Goal: Task Accomplishment & Management: Use online tool/utility

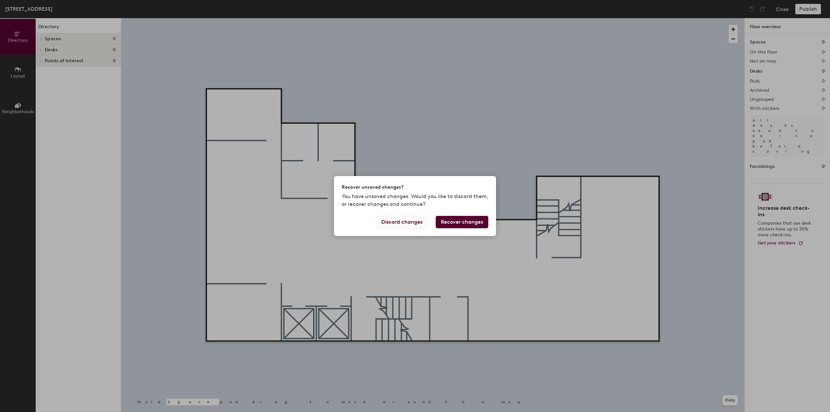
click at [403, 221] on button "Discard changes" at bounding box center [402, 222] width 52 height 12
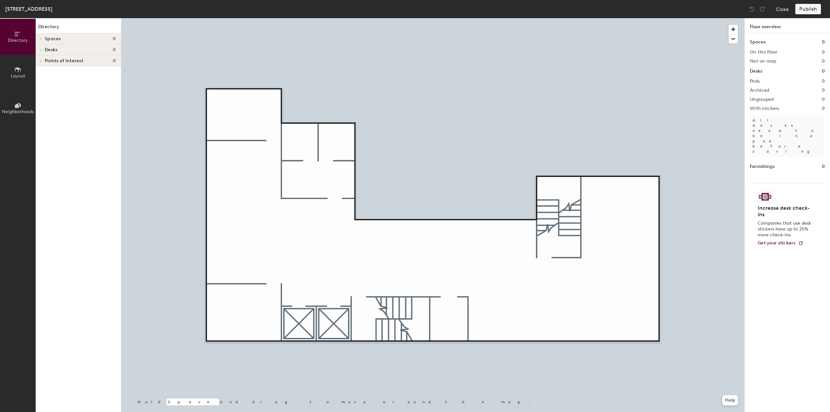
click at [57, 41] on span "Spaces" at bounding box center [53, 38] width 16 height 5
click at [23, 77] on span "Layout" at bounding box center [18, 76] width 15 height 6
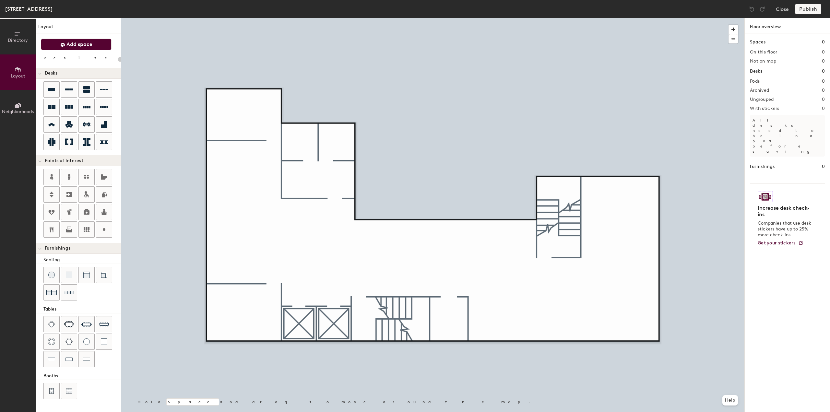
click at [90, 42] on span "Add space" at bounding box center [79, 44] width 26 height 6
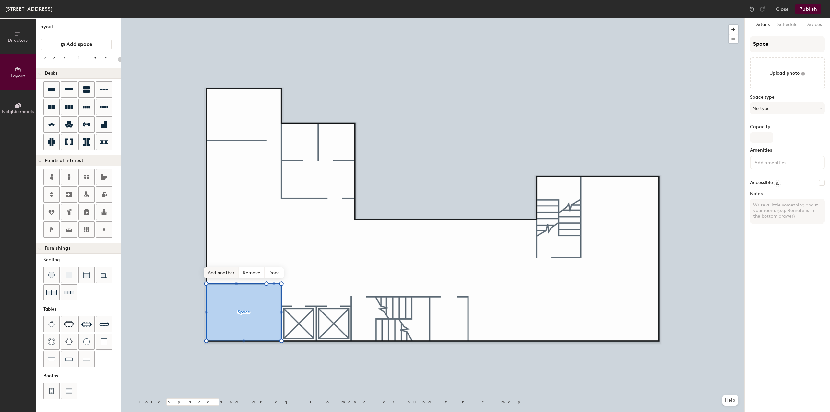
click at [229, 273] on span "Add another" at bounding box center [221, 272] width 35 height 11
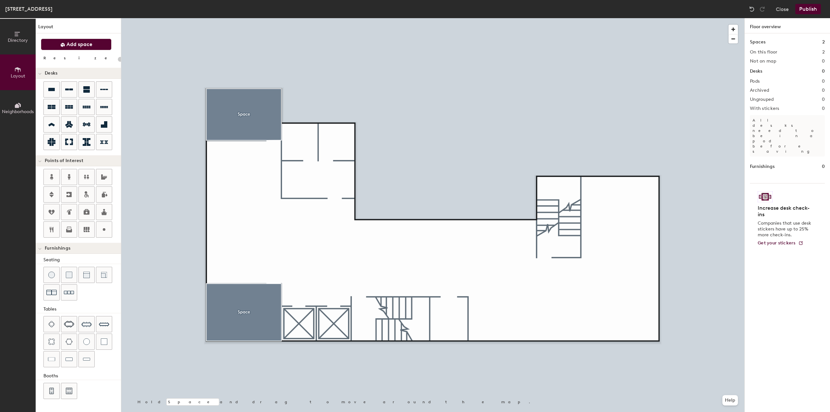
click at [60, 46] on button "Add space" at bounding box center [76, 45] width 71 height 12
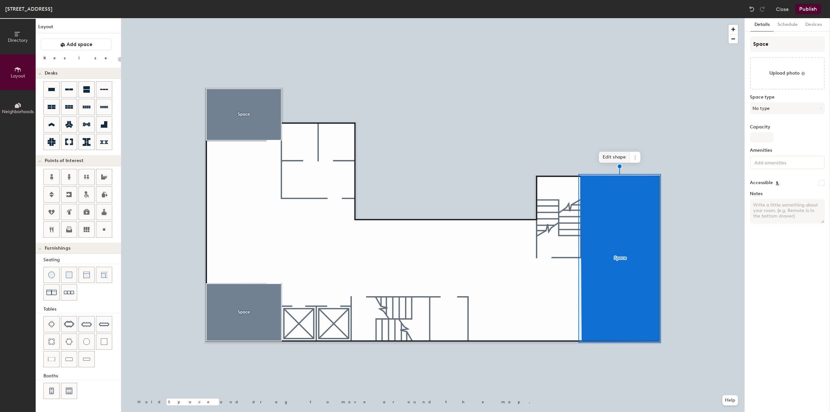
click at [615, 156] on span "Edit shape" at bounding box center [614, 157] width 31 height 11
click at [635, 159] on icon at bounding box center [635, 159] width 1 height 1
click at [617, 156] on span "Edit shape" at bounding box center [614, 157] width 31 height 11
click at [617, 159] on span "Edit shape" at bounding box center [614, 157] width 31 height 11
click at [621, 157] on span "Edit shape" at bounding box center [614, 157] width 31 height 11
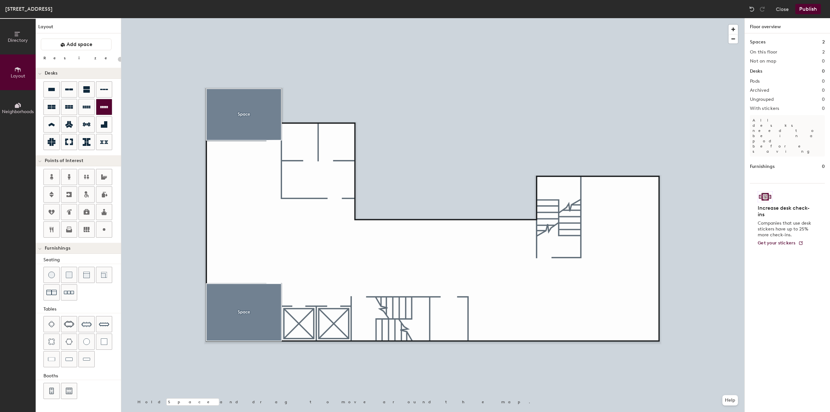
type input "20"
click at [75, 46] on span "Add space" at bounding box center [79, 44] width 26 height 6
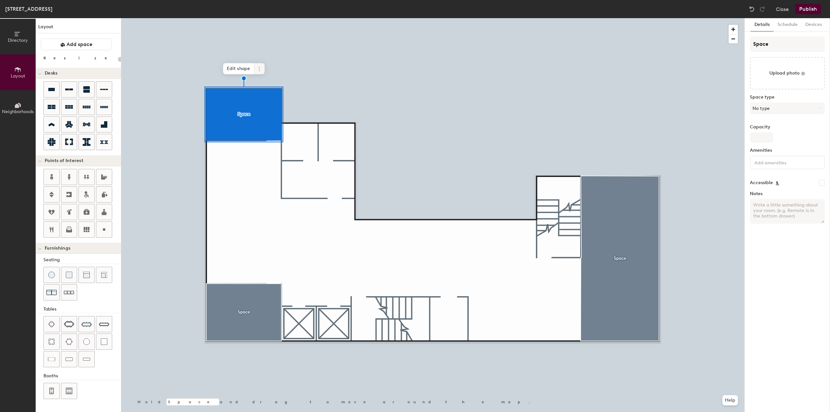
click at [260, 69] on icon at bounding box center [259, 68] width 5 height 5
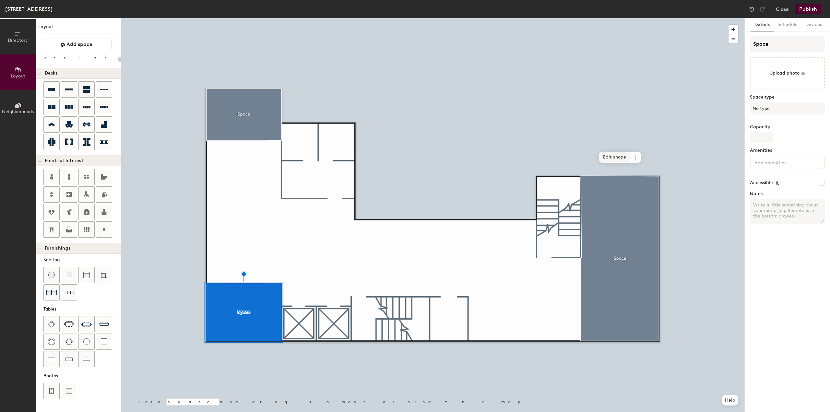
click at [612, 152] on span "Edit shape" at bounding box center [614, 157] width 31 height 11
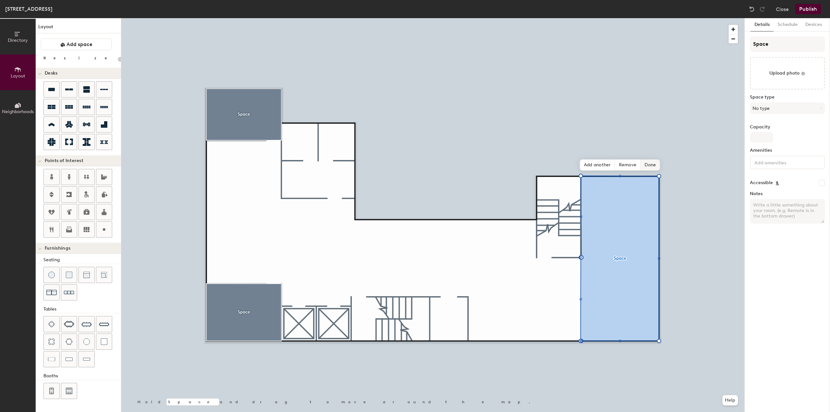
click at [652, 163] on span "Done" at bounding box center [650, 165] width 19 height 11
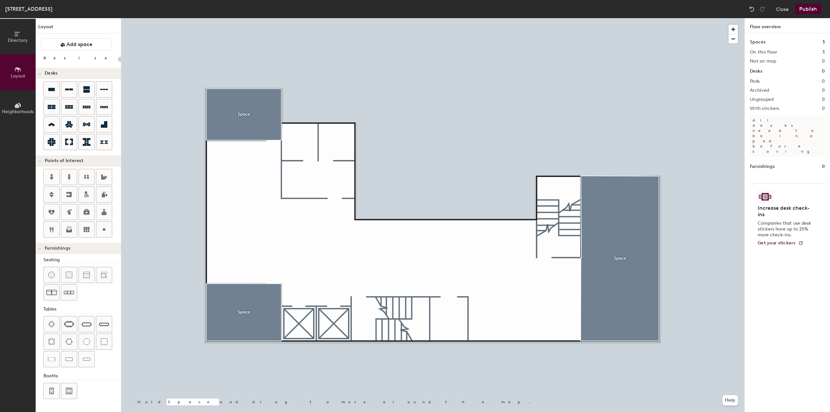
type input "20"
click at [760, 41] on h1 "Spaces" at bounding box center [758, 42] width 16 height 7
click at [823, 51] on h2 "3" at bounding box center [823, 52] width 3 height 5
click at [756, 51] on h2 "On this floor" at bounding box center [764, 52] width 28 height 5
click at [19, 109] on span "Neighborhoods" at bounding box center [18, 112] width 32 height 6
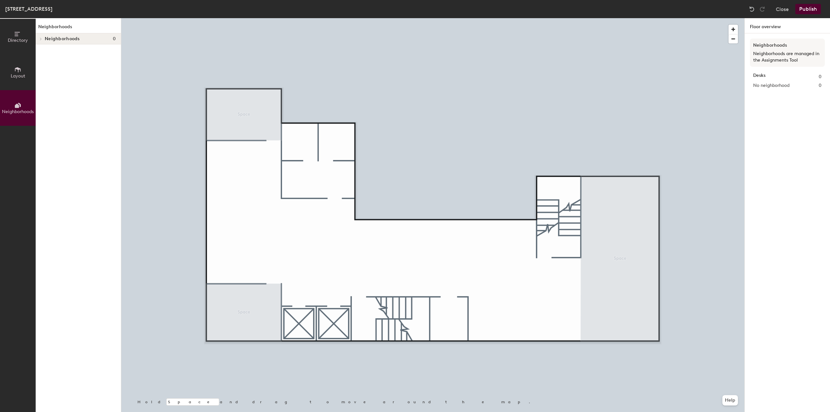
click at [21, 47] on button "Directory" at bounding box center [18, 37] width 36 height 36
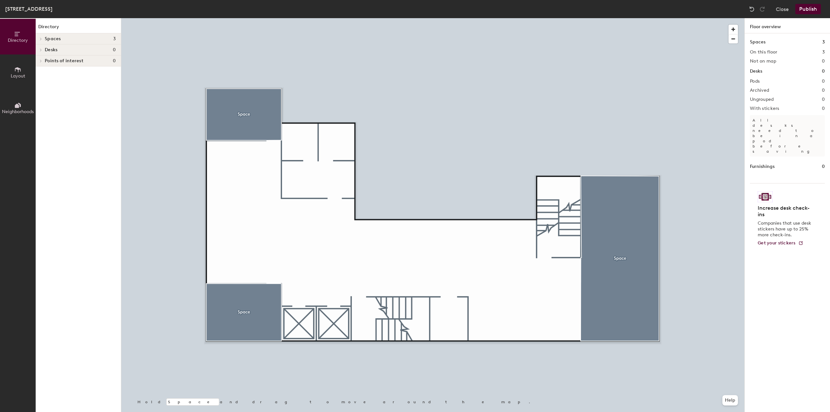
click at [58, 49] on h4 "Desks 0" at bounding box center [80, 49] width 71 height 5
click at [67, 50] on h4 "Desks 0" at bounding box center [80, 49] width 71 height 5
click at [806, 8] on button "Publish" at bounding box center [808, 9] width 26 height 10
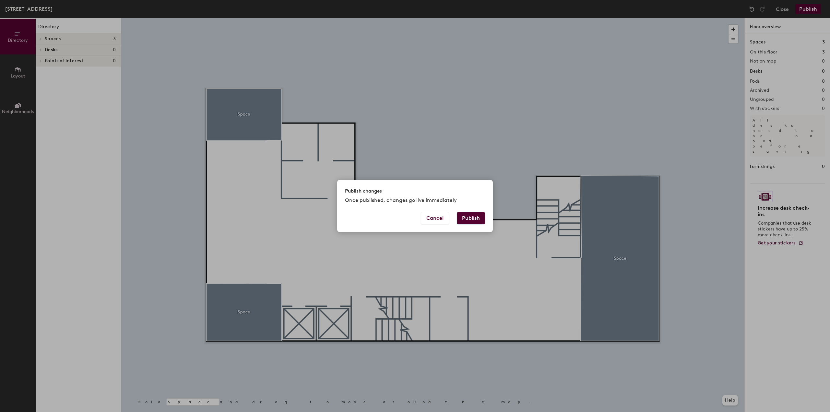
click at [475, 217] on button "Publish" at bounding box center [471, 218] width 28 height 12
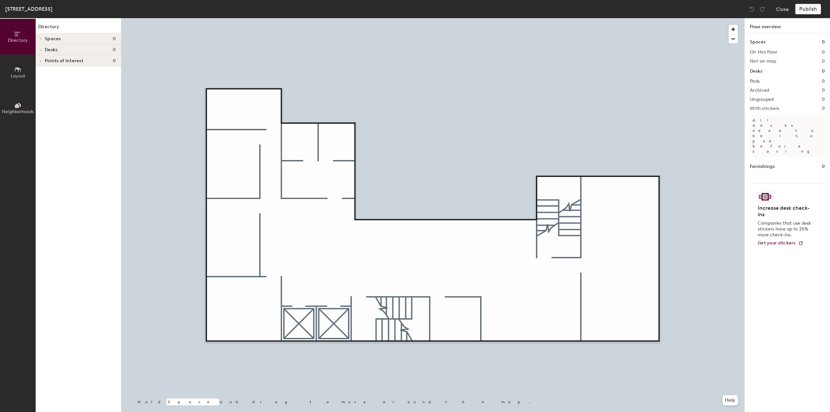
click at [23, 85] on button "Layout" at bounding box center [18, 72] width 36 height 36
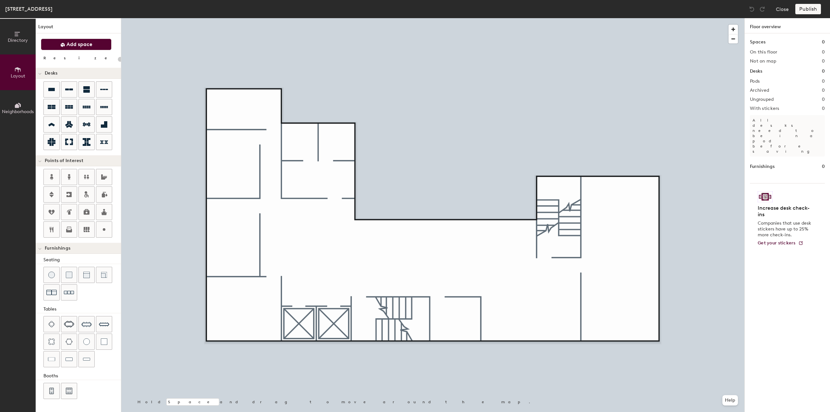
click at [77, 45] on span "Add space" at bounding box center [79, 44] width 26 height 6
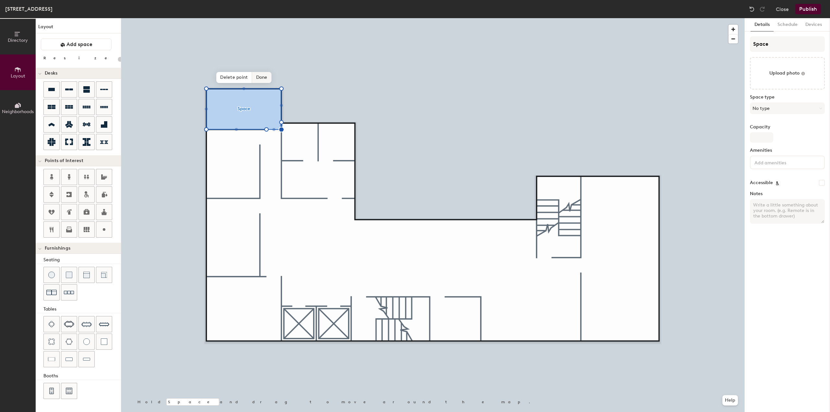
click at [261, 76] on span "Done" at bounding box center [261, 77] width 19 height 11
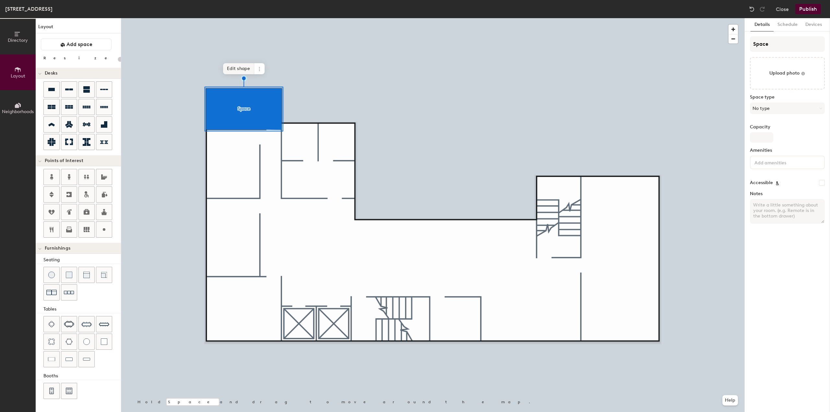
click at [238, 71] on span "Edit shape" at bounding box center [238, 68] width 31 height 11
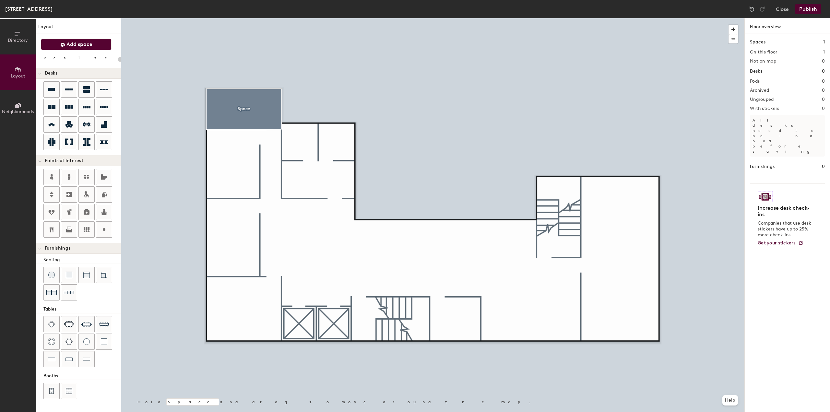
click at [84, 49] on button "Add space" at bounding box center [76, 45] width 71 height 12
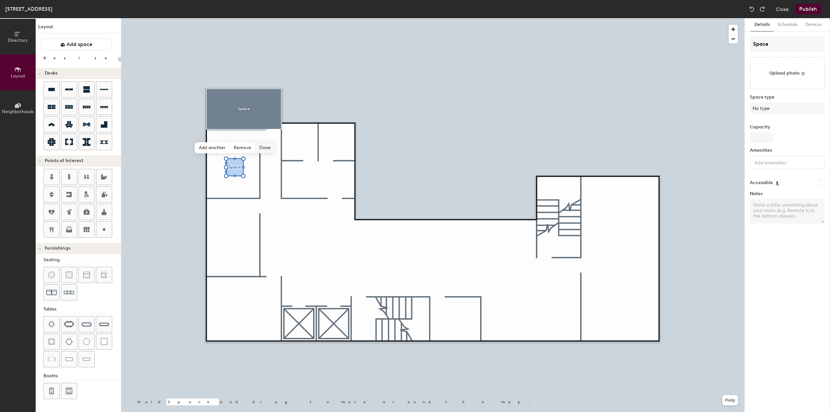
click at [266, 146] on span "Done" at bounding box center [265, 147] width 19 height 11
click at [224, 142] on div "Hold Space and drag to move around the map. Help Edit shape" at bounding box center [432, 215] width 623 height 394
click at [240, 144] on span "Edit shape" at bounding box center [229, 139] width 31 height 11
click at [252, 147] on span "Remove" at bounding box center [243, 147] width 26 height 11
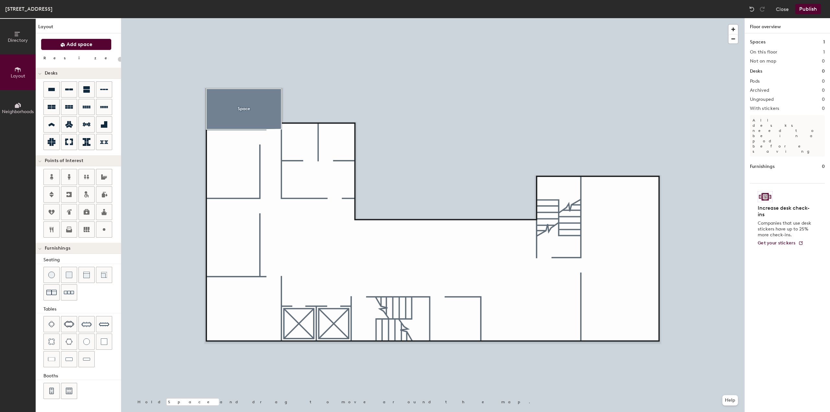
click at [77, 45] on span "Add space" at bounding box center [79, 44] width 26 height 6
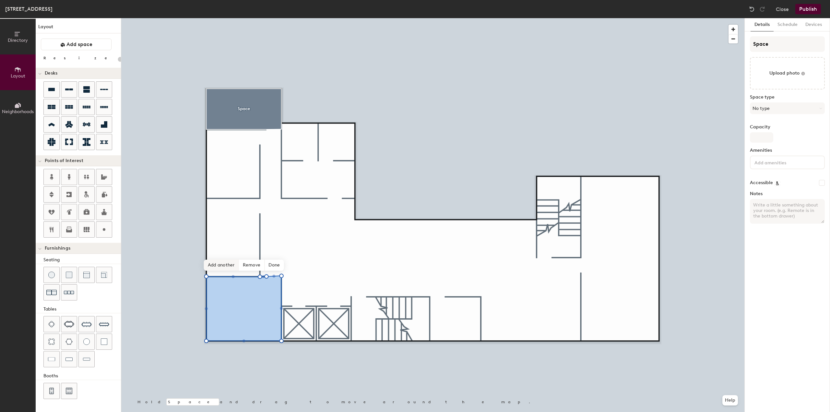
click at [230, 262] on span "Add another" at bounding box center [221, 265] width 35 height 11
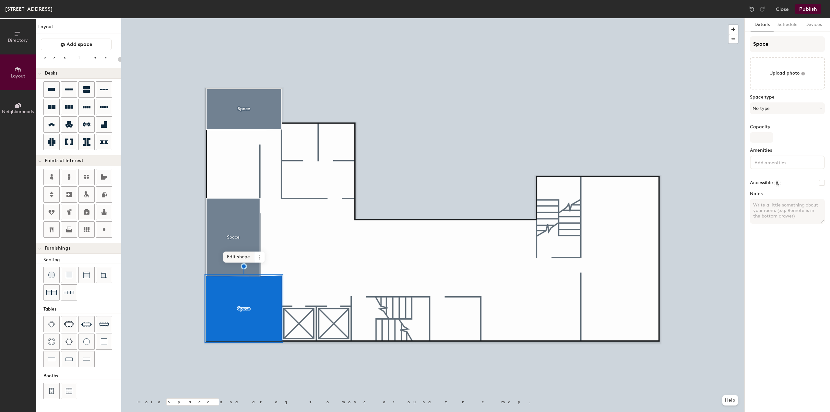
click at [243, 256] on span "Edit shape" at bounding box center [238, 257] width 31 height 11
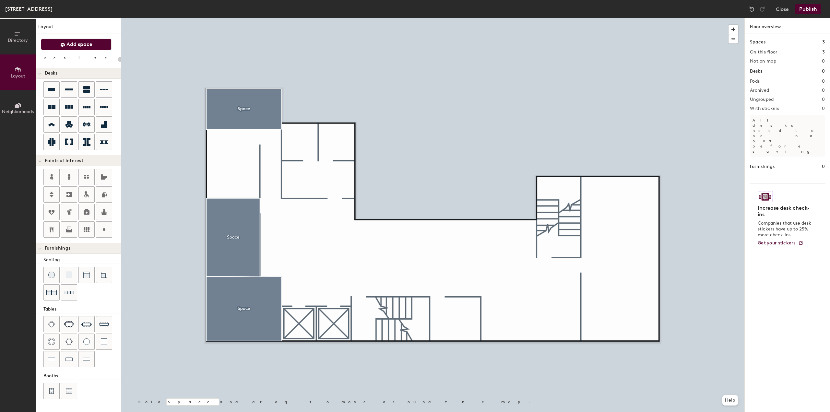
click at [78, 41] on span "Add space" at bounding box center [79, 44] width 26 height 6
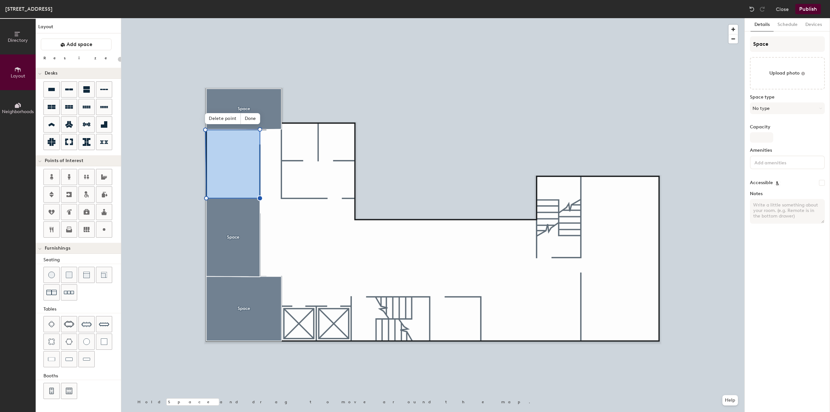
type input "20"
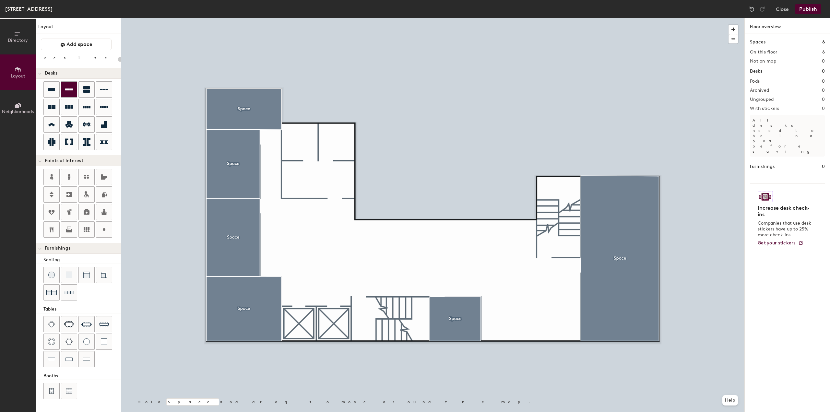
click at [69, 92] on icon at bounding box center [69, 90] width 8 height 8
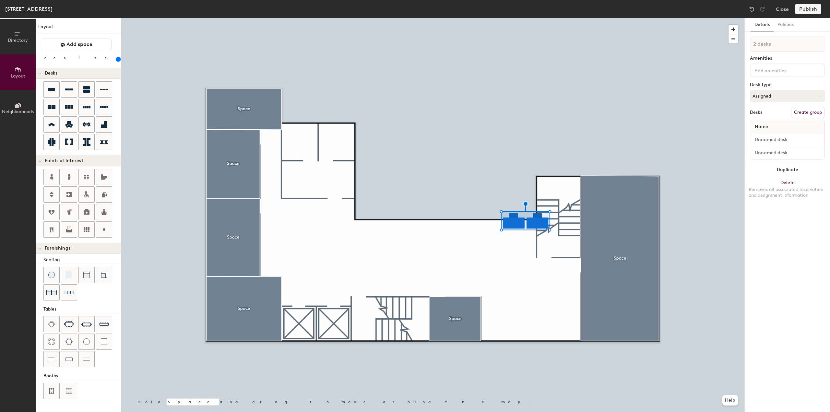
drag, startPoint x: 70, startPoint y: 60, endPoint x: 79, endPoint y: 61, distance: 8.9
click at [118, 61] on input "range" at bounding box center [118, 59] width 0 height 5
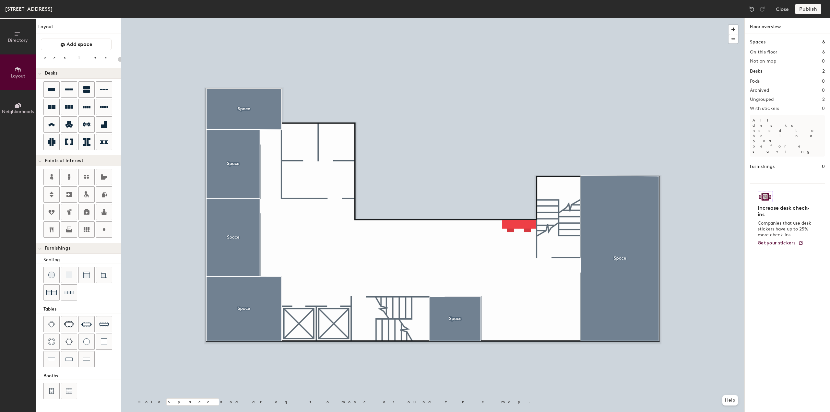
type input "20"
click at [22, 35] on button "Directory" at bounding box center [18, 37] width 36 height 36
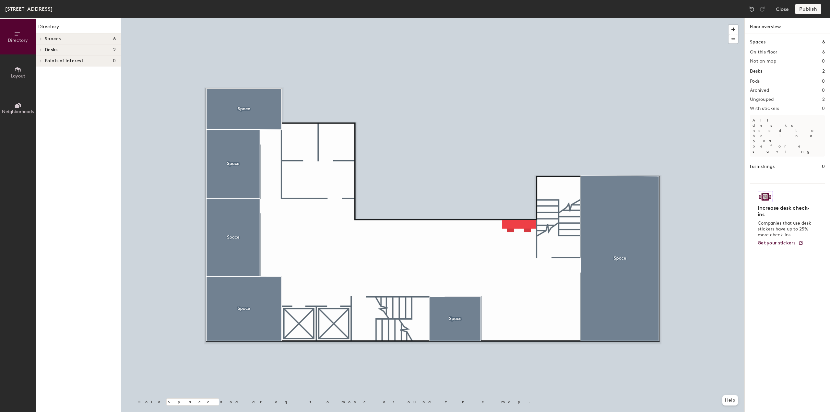
click at [52, 38] on span "Spaces" at bounding box center [53, 38] width 16 height 5
click at [52, 50] on p "Space" at bounding box center [51, 49] width 13 height 7
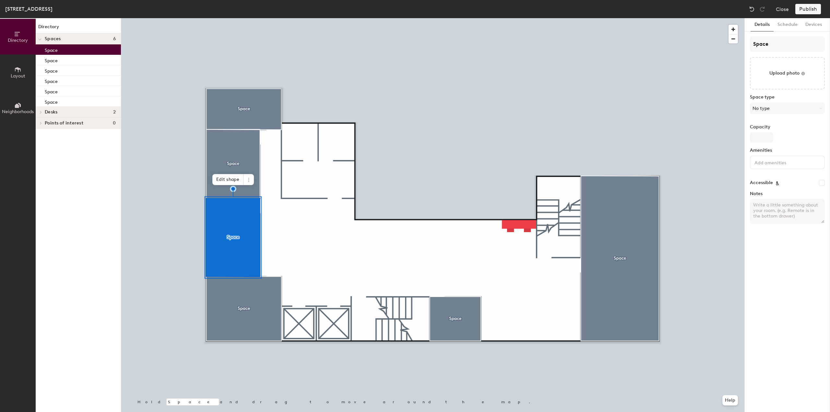
click at [52, 50] on p "Space" at bounding box center [51, 49] width 13 height 7
click at [252, 181] on span at bounding box center [249, 179] width 10 height 11
click at [54, 49] on p "Space" at bounding box center [51, 49] width 13 height 7
click at [53, 50] on p "Space" at bounding box center [51, 49] width 13 height 7
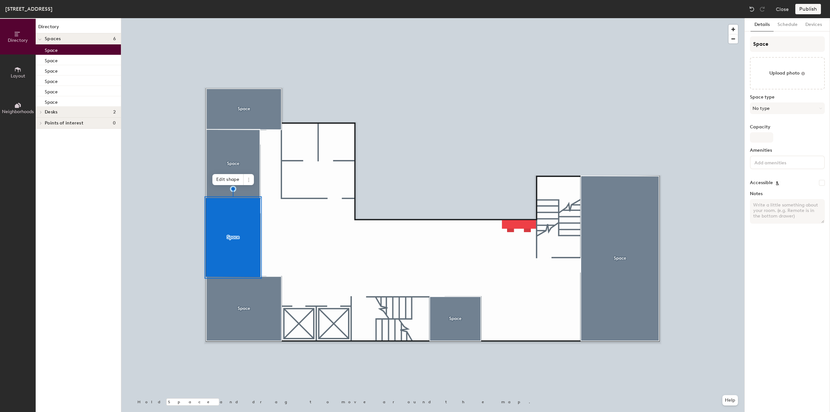
click at [53, 50] on p "Space" at bounding box center [51, 49] width 13 height 7
click at [164, 18] on div at bounding box center [432, 18] width 623 height 0
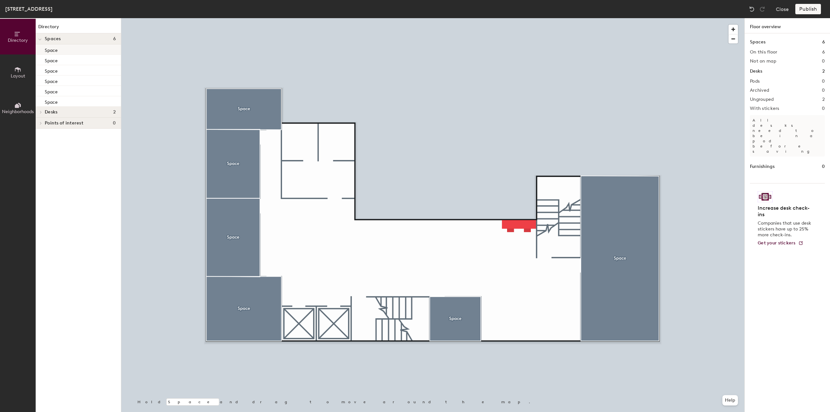
click at [89, 48] on div "Space" at bounding box center [78, 49] width 85 height 10
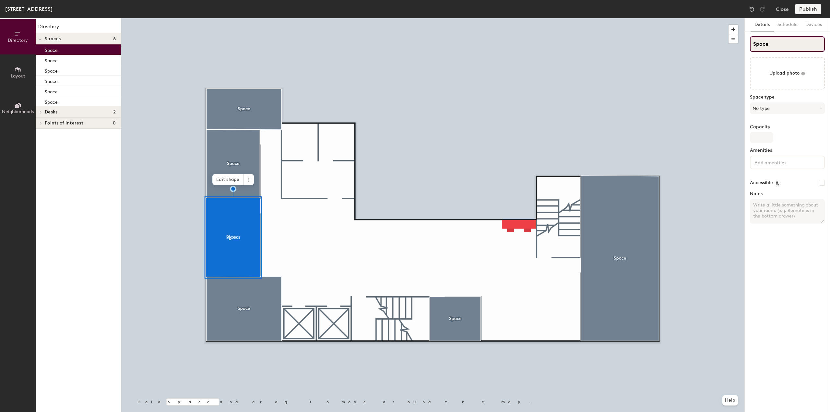
click at [770, 45] on input "Space" at bounding box center [787, 44] width 75 height 16
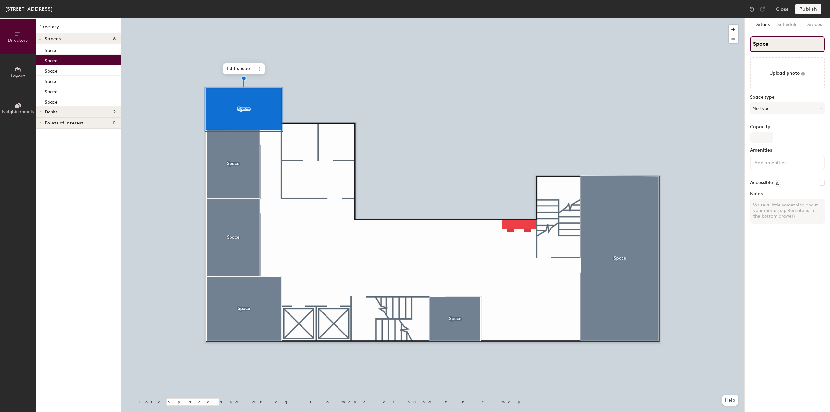
click at [757, 46] on input "Space" at bounding box center [787, 44] width 75 height 16
type input "401"
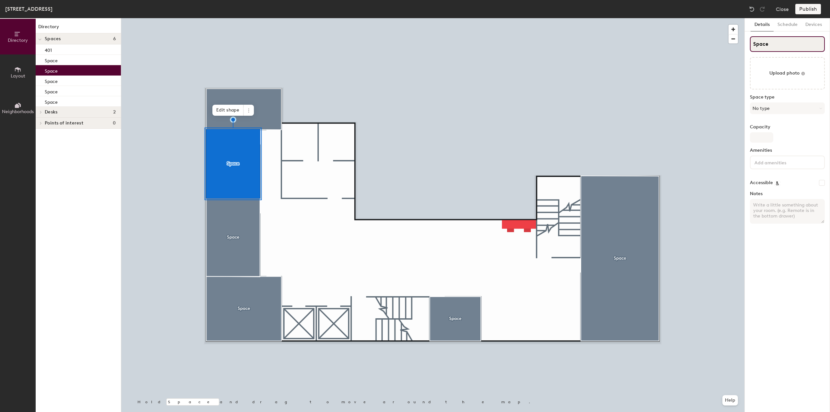
click at [730, 47] on div "Directory Layout Neighborhoods Directory Spaces 6 401 Space Space Space Space S…" at bounding box center [415, 215] width 830 height 394
type input "402"
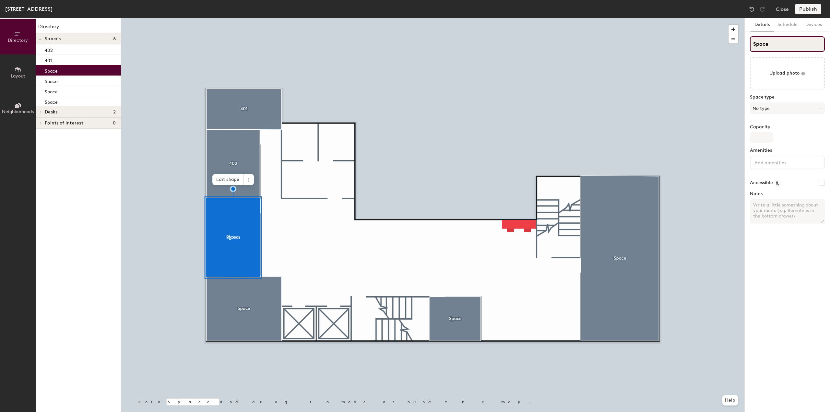
click at [711, 43] on div "Directory Layout Neighborhoods Directory Spaces 6 402 401 Space Space Space Spa…" at bounding box center [415, 215] width 830 height 394
type input "403"
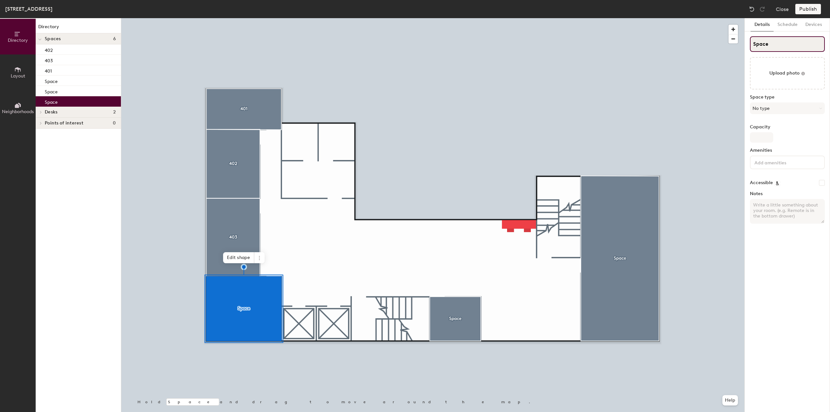
click at [728, 44] on div "Directory Layout Neighborhoods Directory Spaces 6 402 403 401 Space Space Space…" at bounding box center [415, 215] width 830 height 394
type input "404"
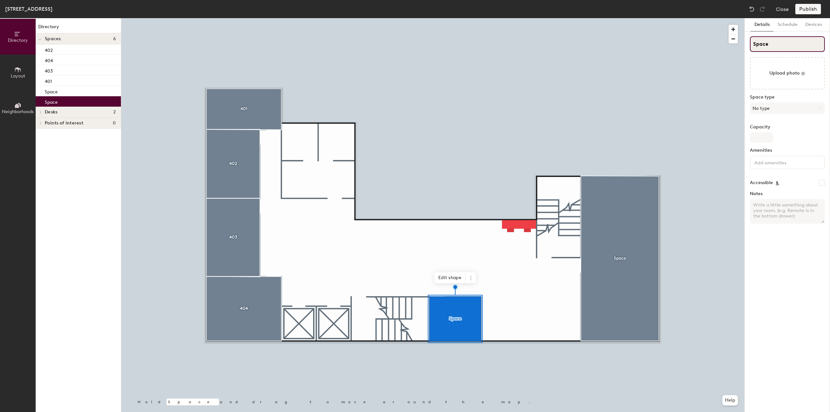
click at [696, 40] on div "Directory Layout Neighborhoods Directory Spaces 6 402 404 403 401 Space Space D…" at bounding box center [415, 215] width 830 height 394
type input "405"
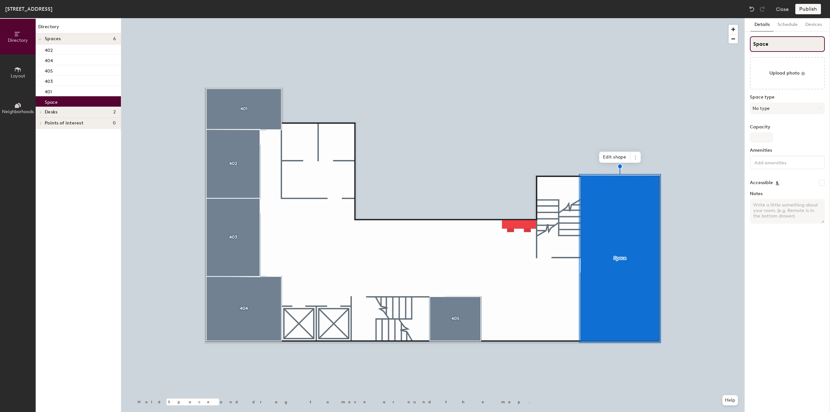
click at [718, 43] on div "Directory Layout Neighborhoods Directory Spaces 6 402 404 405 403 401 Space Des…" at bounding box center [415, 215] width 830 height 394
type input "406"
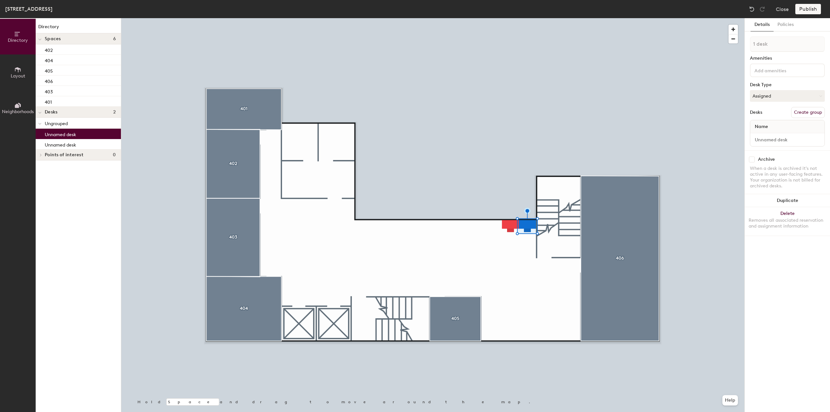
click at [67, 133] on p "Unnamed desk" at bounding box center [60, 133] width 31 height 7
click at [63, 144] on p "Unnamed desk" at bounding box center [60, 143] width 31 height 7
click at [69, 130] on p "Unnamed desk" at bounding box center [60, 133] width 31 height 7
click at [66, 134] on p "Unnamed desk" at bounding box center [60, 133] width 31 height 7
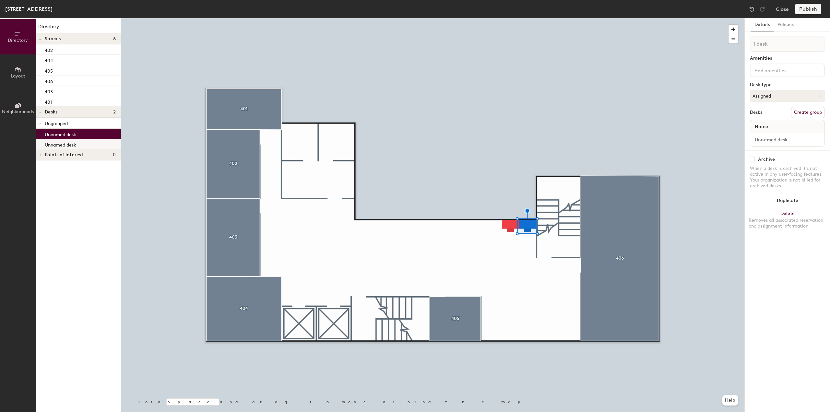
click at [89, 144] on div "Unnamed desk" at bounding box center [78, 144] width 85 height 10
click at [95, 135] on div "Unnamed desk" at bounding box center [78, 134] width 85 height 10
type input "2 desks"
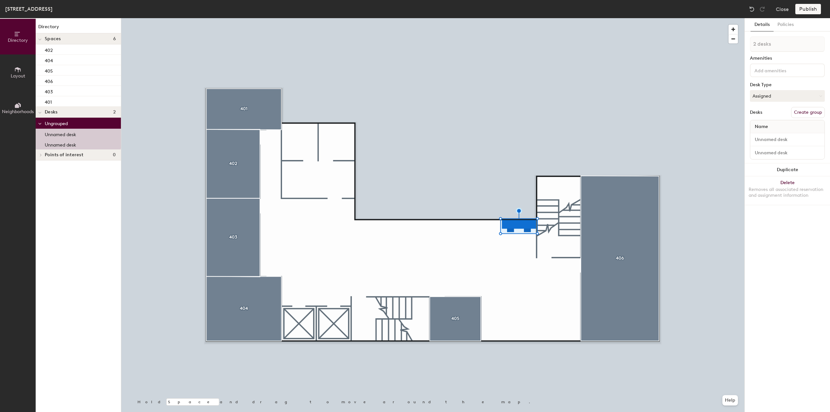
click at [811, 112] on button "Create group" at bounding box center [808, 112] width 34 height 11
click at [777, 41] on input "Pod 1" at bounding box center [787, 44] width 75 height 16
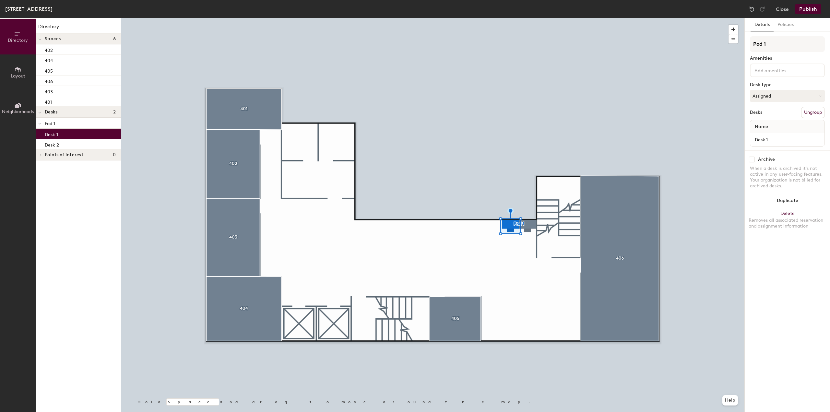
click at [808, 8] on button "Publish" at bounding box center [808, 9] width 26 height 10
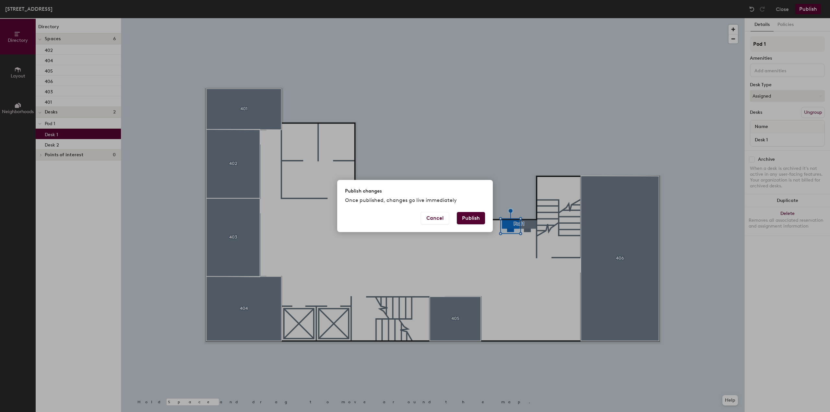
click at [472, 218] on button "Publish" at bounding box center [471, 218] width 28 height 12
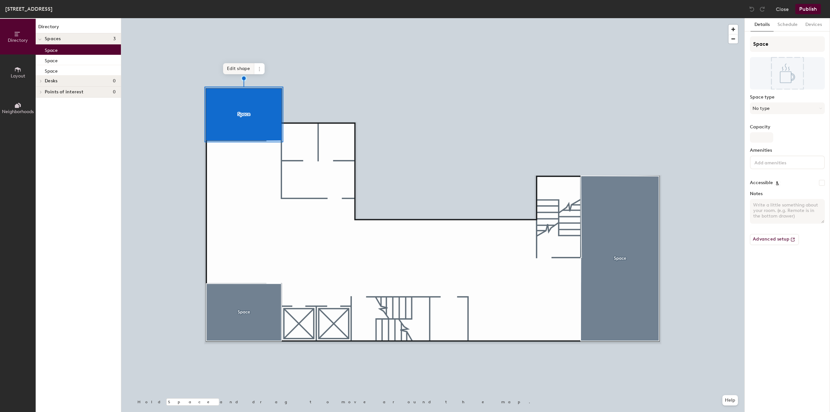
click at [247, 71] on span "Edit shape" at bounding box center [238, 68] width 31 height 11
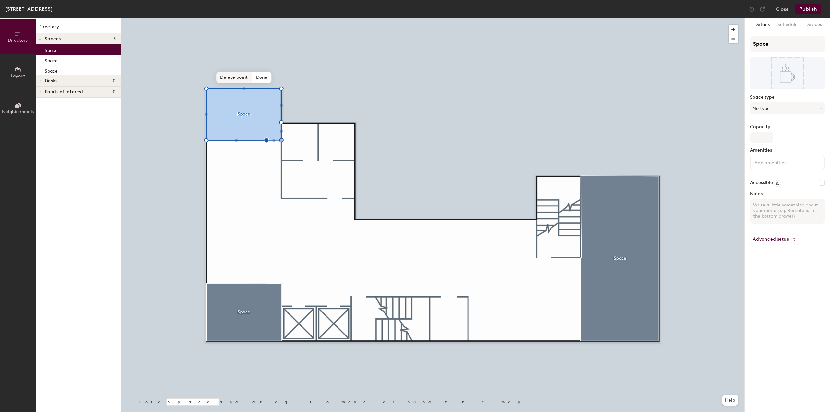
click at [243, 76] on span "Delete point" at bounding box center [234, 77] width 36 height 11
click at [233, 76] on span "Delete point" at bounding box center [234, 77] width 36 height 11
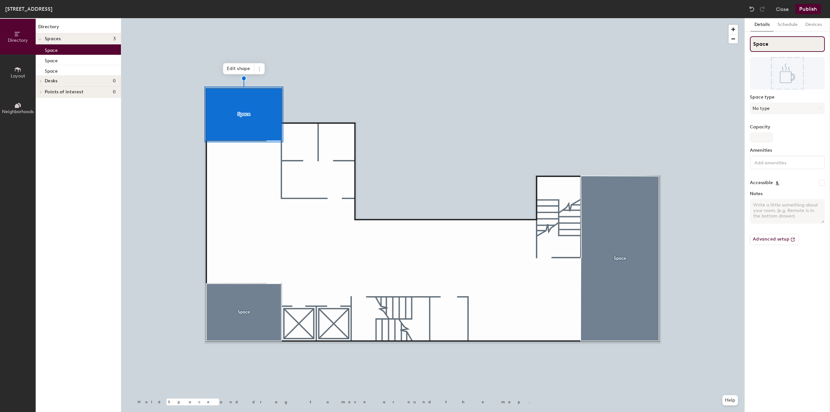
click at [702, 46] on div "Directory Layout Neighborhoods Directory Spaces 3 Space Space Space Desks 0 Poi…" at bounding box center [415, 215] width 830 height 394
type input "301"
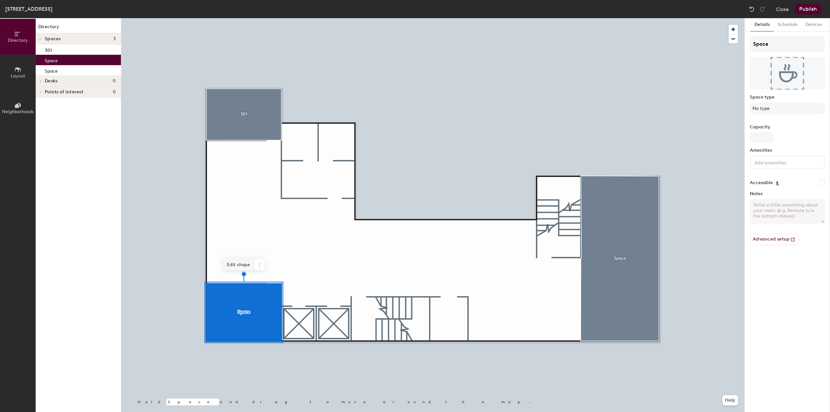
click at [239, 264] on span "Edit shape" at bounding box center [238, 264] width 31 height 11
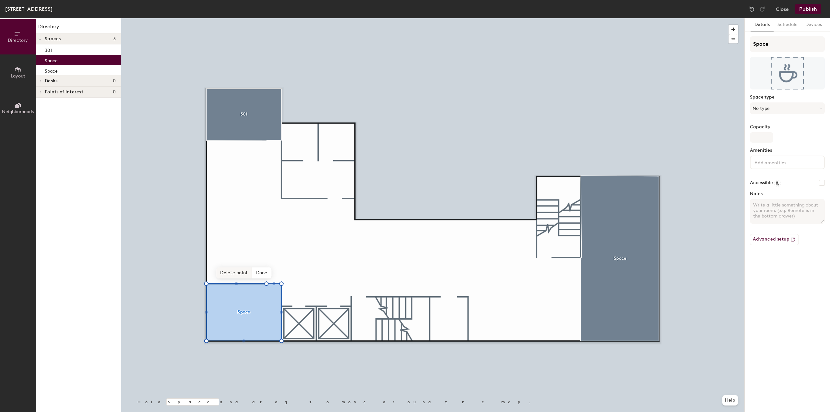
click at [243, 276] on span "Delete point" at bounding box center [234, 272] width 36 height 11
click at [681, 47] on div "Directory Layout Neighborhoods Directory Spaces 3 301 Space Space Desks 0 Point…" at bounding box center [415, 215] width 830 height 394
type input "302"
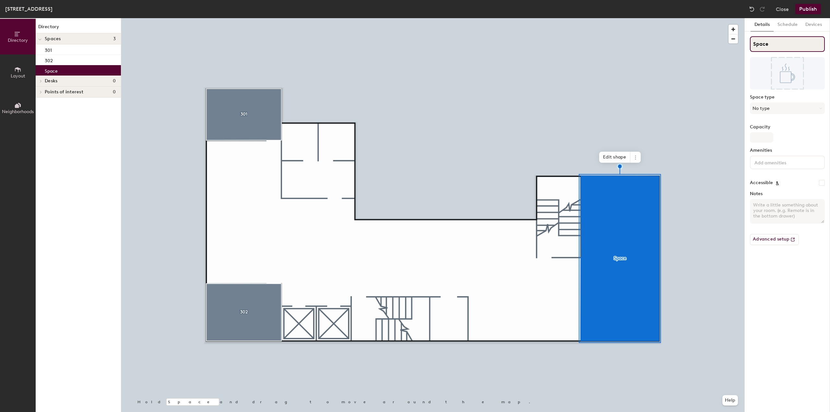
drag, startPoint x: 778, startPoint y: 45, endPoint x: 745, endPoint y: 45, distance: 33.1
click at [745, 45] on div "Details Schedule Devices Space Space type No type Capacity Amenities Accessible…" at bounding box center [787, 215] width 85 height 394
type input "303"
click at [626, 156] on span "Edit shape" at bounding box center [614, 157] width 31 height 11
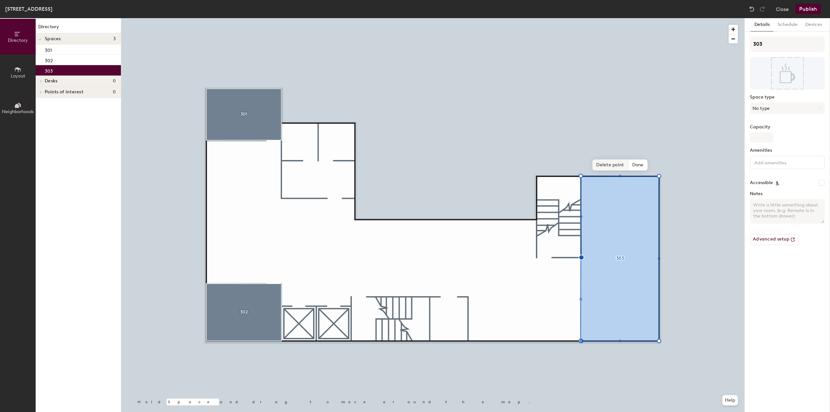
click at [611, 165] on span "Delete point" at bounding box center [610, 165] width 36 height 11
click at [612, 166] on span "Delete point" at bounding box center [610, 165] width 36 height 11
click at [635, 164] on span "Done" at bounding box center [632, 165] width 19 height 11
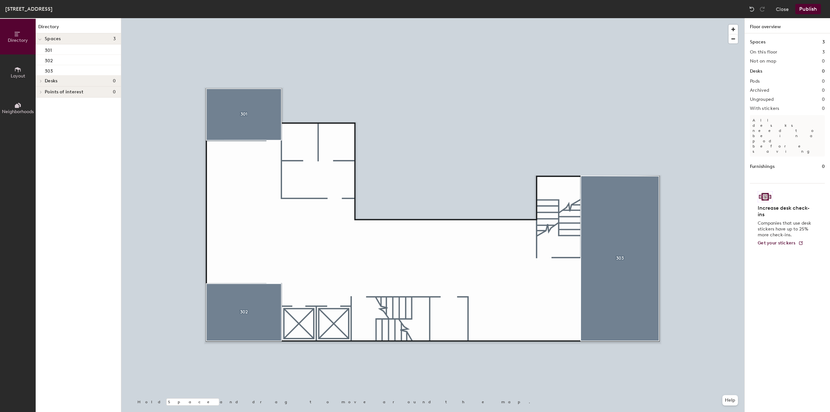
click at [807, 9] on button "Publish" at bounding box center [808, 9] width 26 height 10
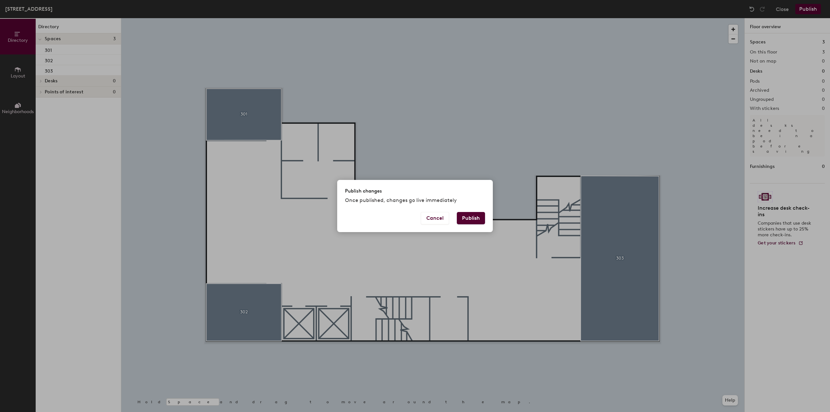
click at [458, 218] on button "Publish" at bounding box center [471, 218] width 28 height 12
